Goal: Use online tool/utility: Utilize a website feature to perform a specific function

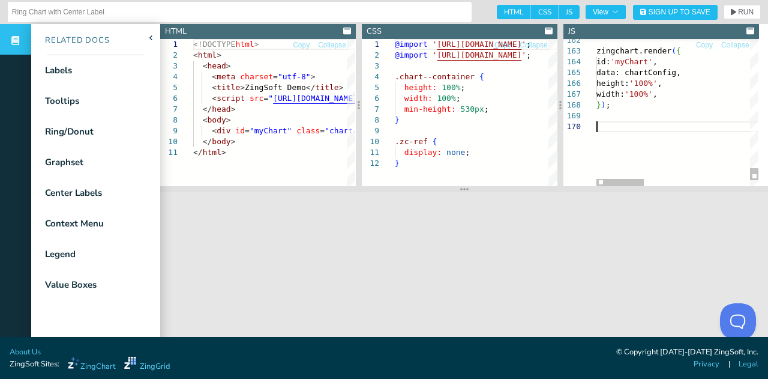
scroll to position [31, 0]
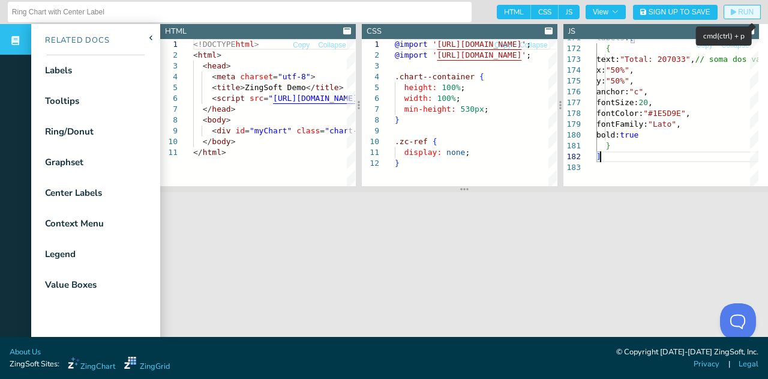
click at [738, 13] on span "RUN" at bounding box center [746, 11] width 16 height 7
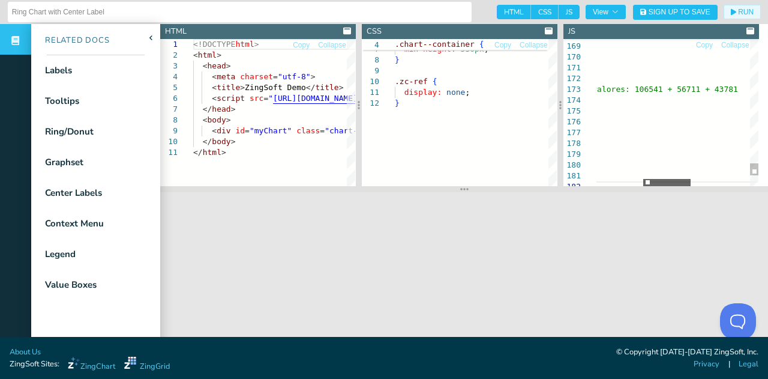
click at [675, 184] on div at bounding box center [666, 182] width 47 height 7
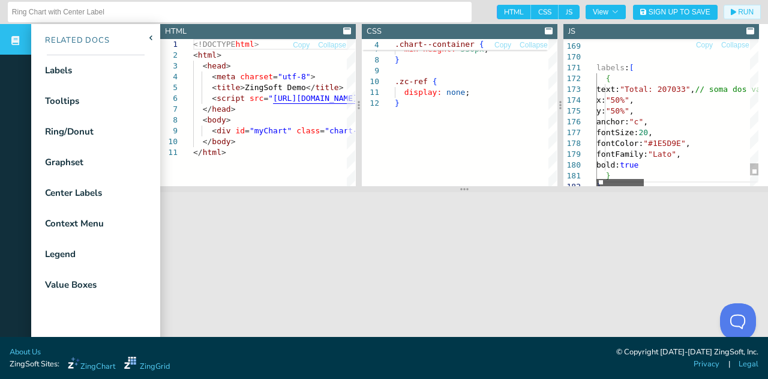
click at [597, 185] on div at bounding box center [620, 182] width 47 height 7
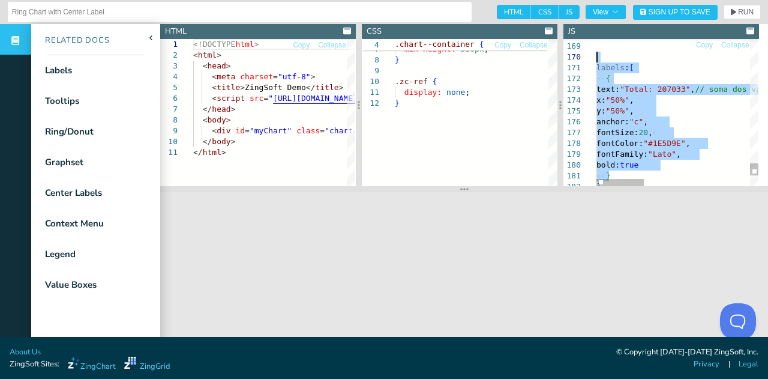
drag, startPoint x: 612, startPoint y: 173, endPoint x: 592, endPoint y: 53, distance: 121.6
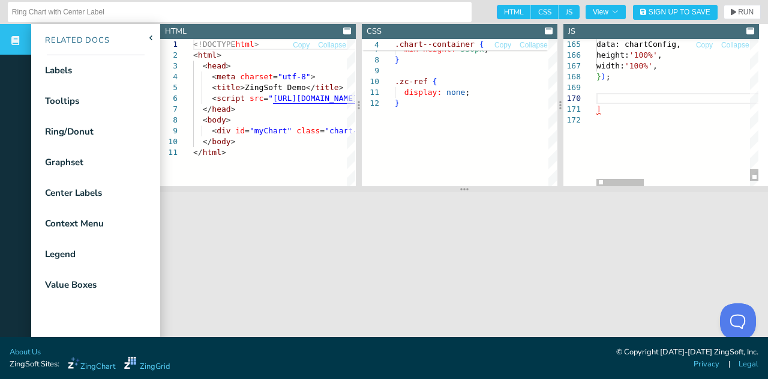
scroll to position [20, 4]
drag, startPoint x: 603, startPoint y: 116, endPoint x: 591, endPoint y: 95, distance: 23.4
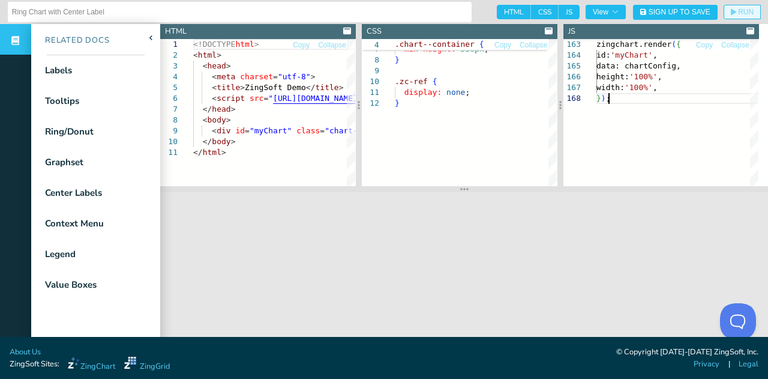
click at [736, 18] on button "RUN" at bounding box center [742, 12] width 37 height 14
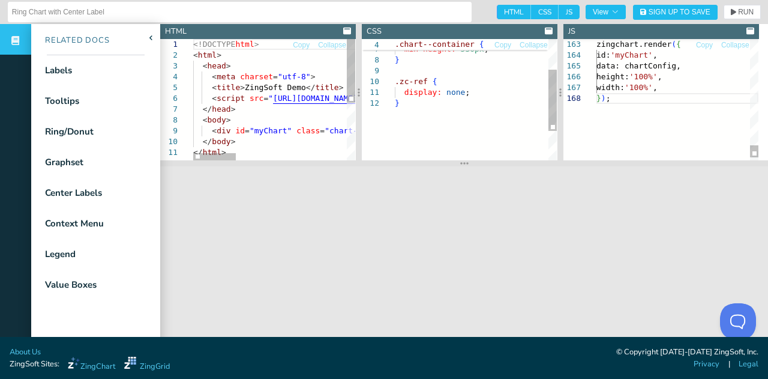
drag, startPoint x: 458, startPoint y: 193, endPoint x: 464, endPoint y: 166, distance: 27.1
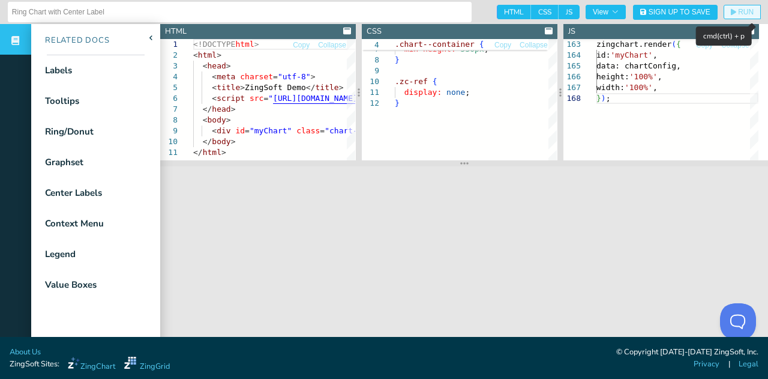
click at [734, 7] on button "RUN" at bounding box center [742, 12] width 37 height 14
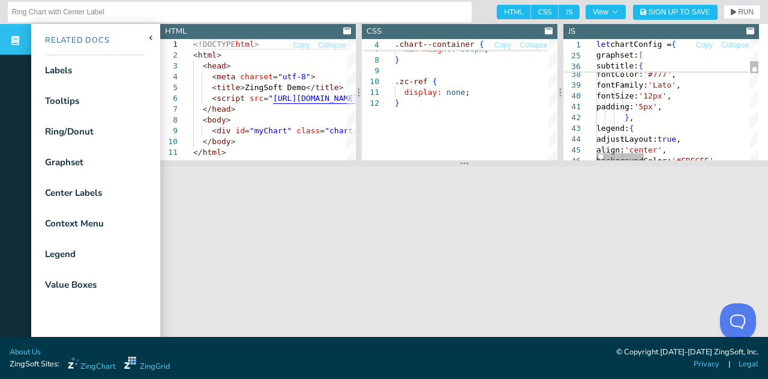
type textarea "padding: '5px', }, legend: { adjustLayout: true, align: 'center', backgroundCol…"
